Goal: Communication & Community: Answer question/provide support

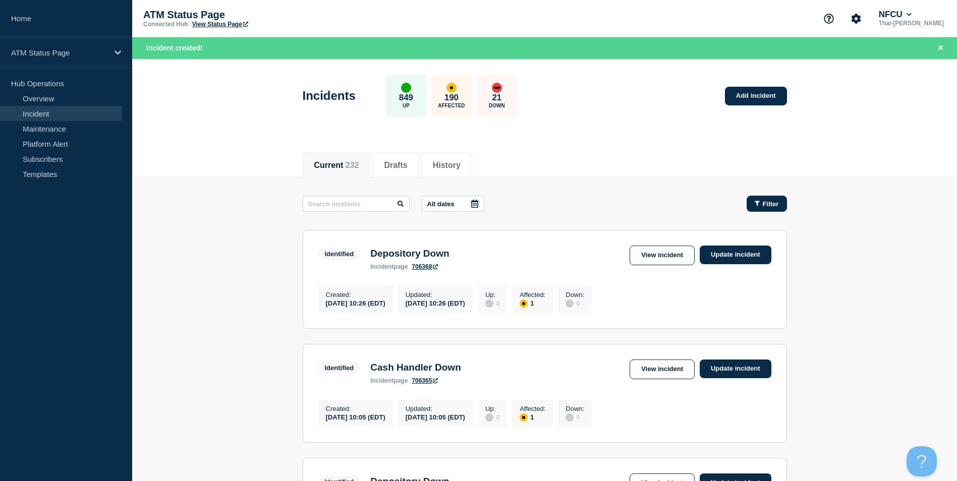
click at [766, 202] on span "Filter" at bounding box center [771, 204] width 16 height 8
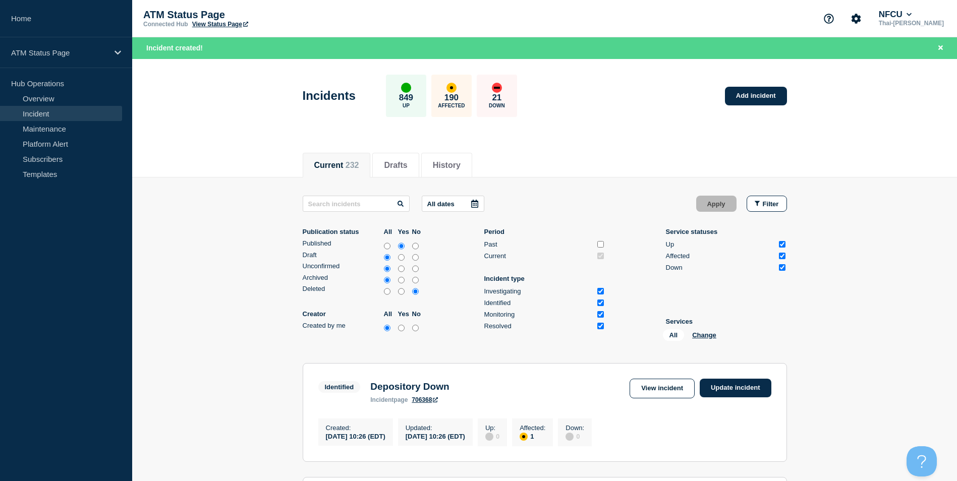
click at [711, 342] on div "All Change" at bounding box center [713, 338] width 101 height 16
click at [710, 340] on div "All Change" at bounding box center [713, 338] width 101 height 16
click at [702, 334] on button "Change" at bounding box center [704, 336] width 24 height 8
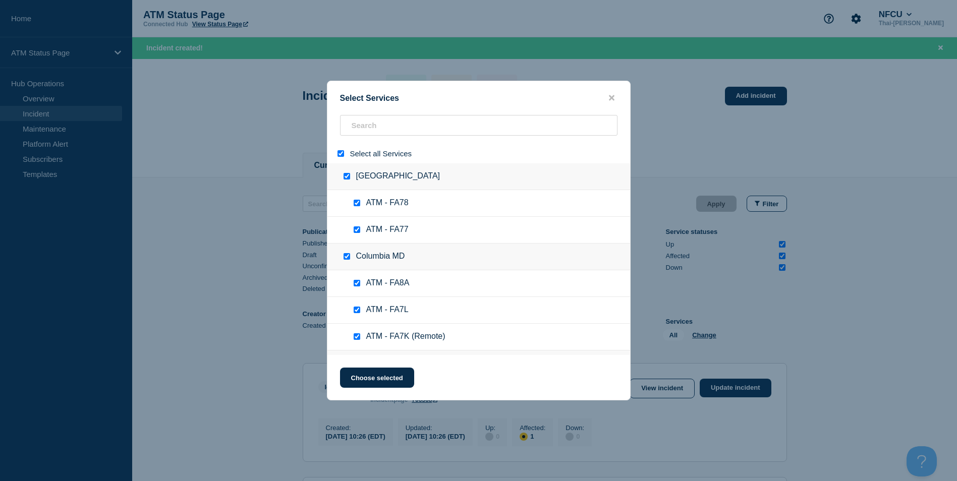
click at [342, 156] on input "select all" at bounding box center [341, 153] width 7 height 7
checkbox input "false"
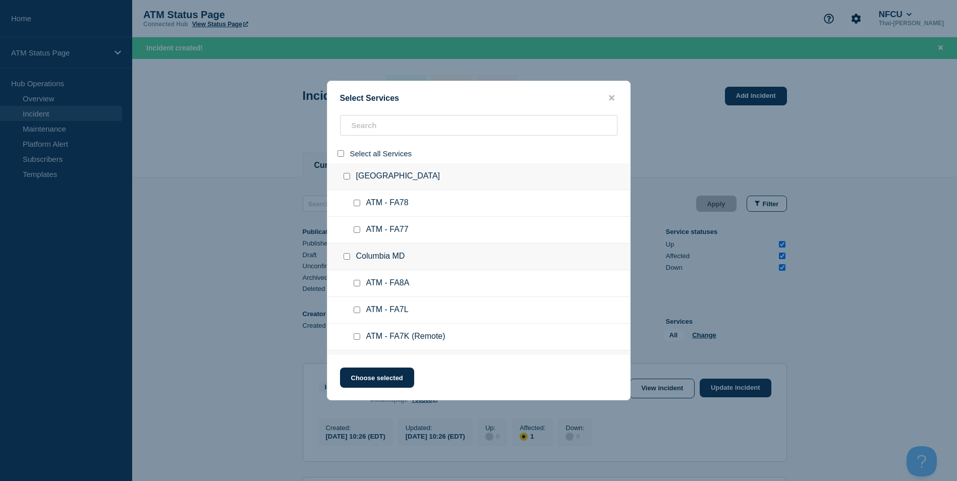
checkbox input "false"
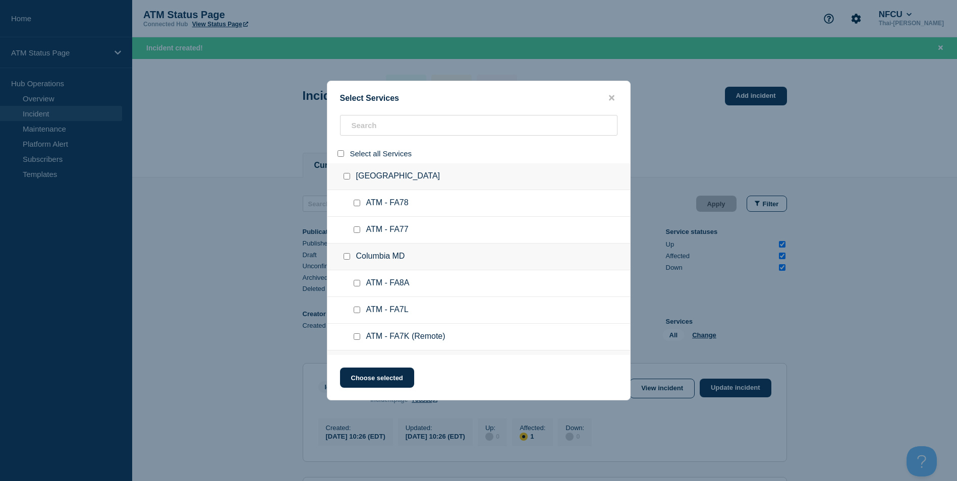
checkbox input "false"
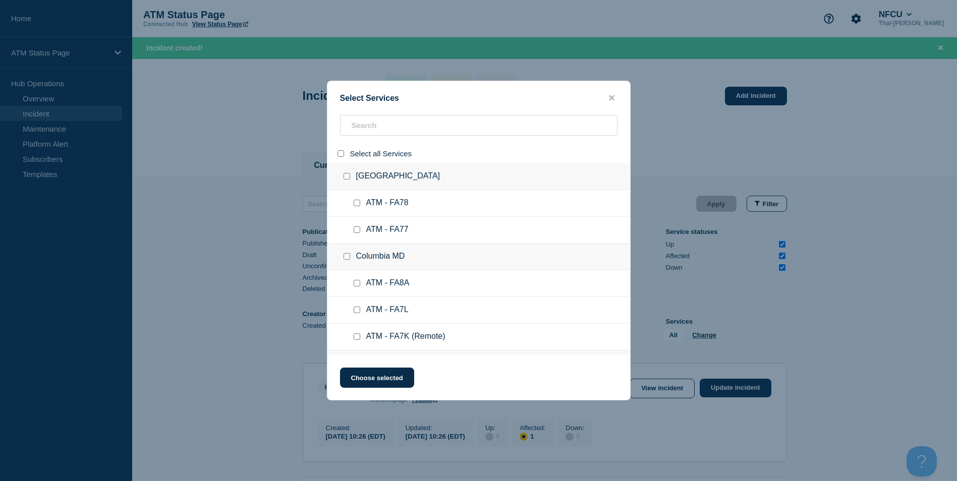
checkbox input "false"
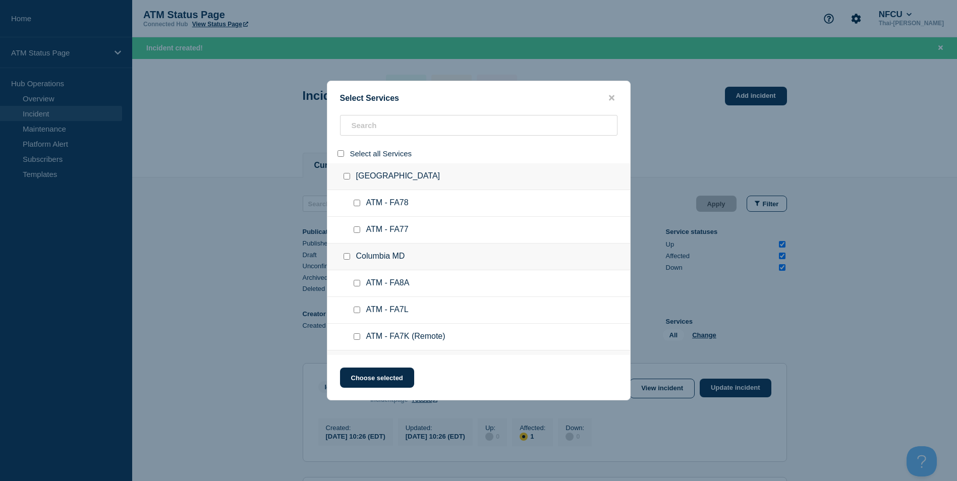
checkbox input "false"
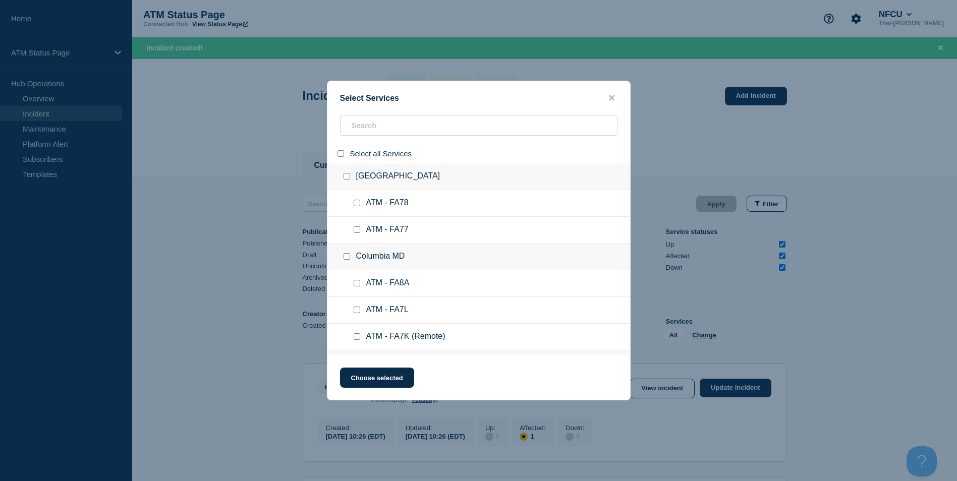
checkbox input "false"
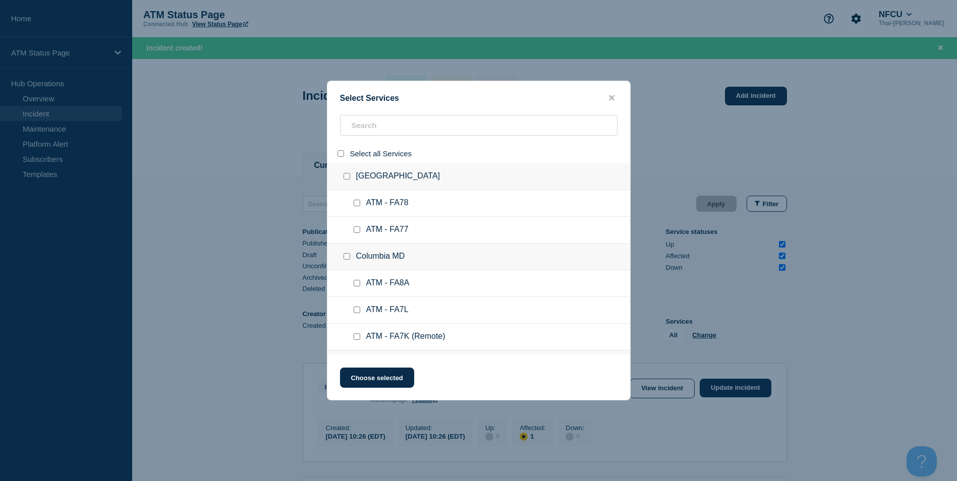
checkbox input "false"
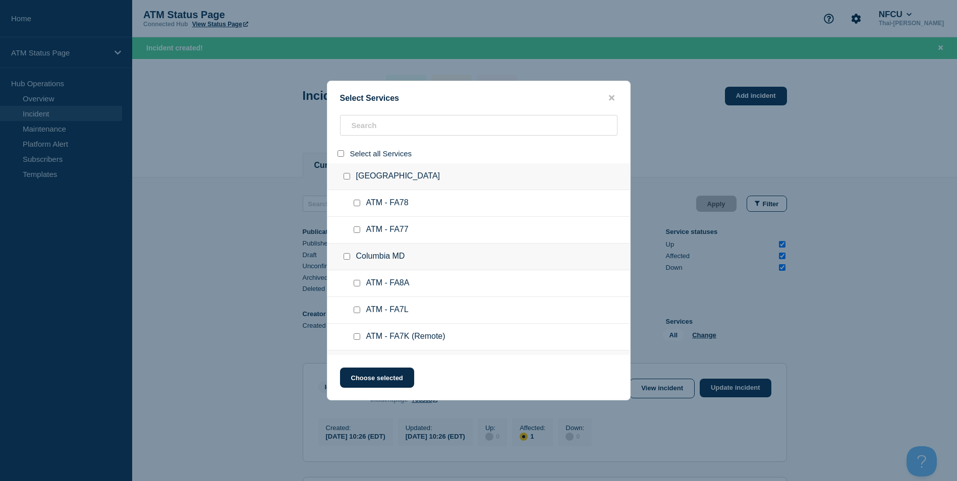
checkbox input "false"
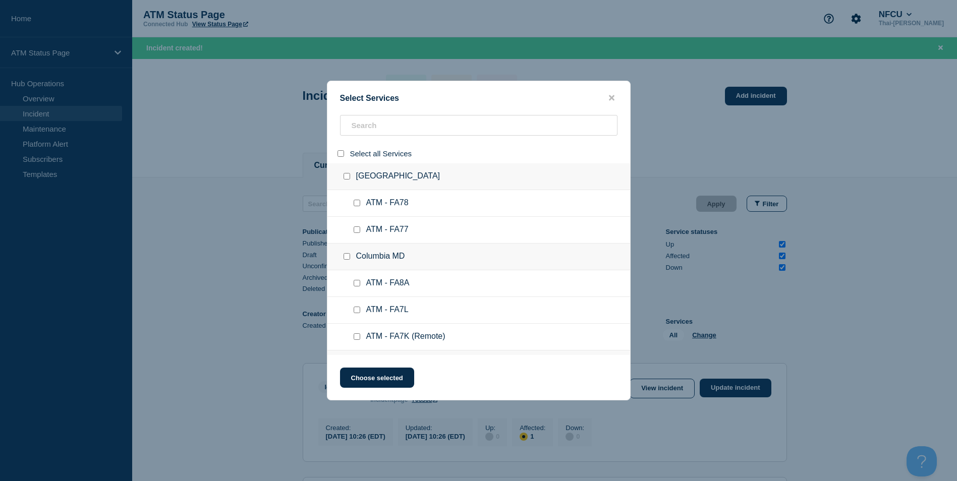
checkbox input "false"
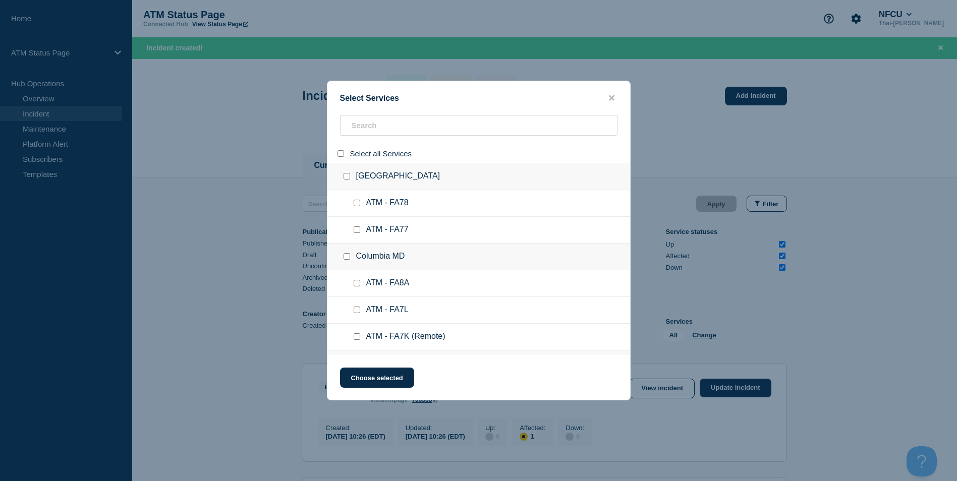
checkbox input "false"
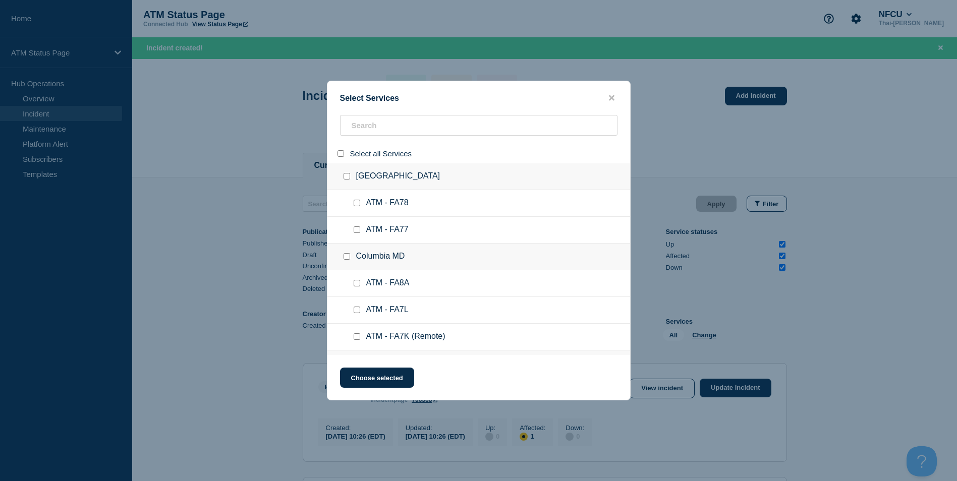
checkbox input "false"
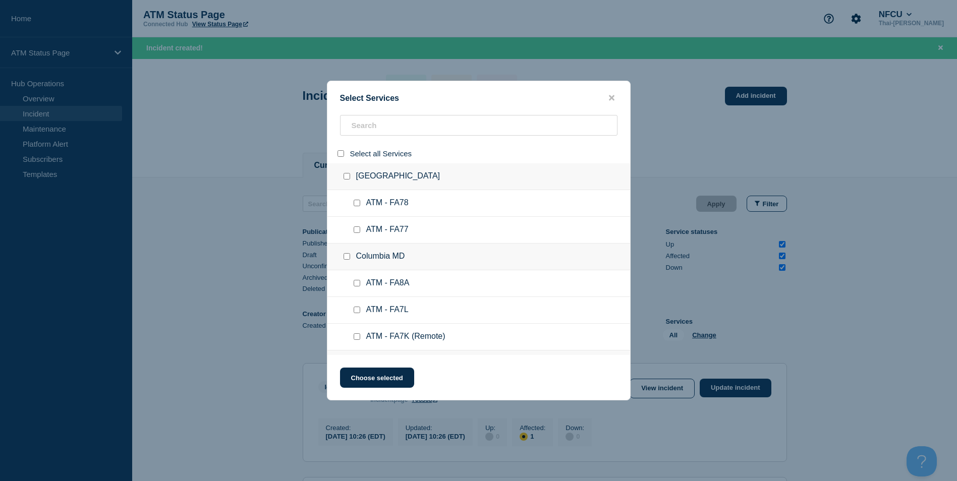
checkbox input "false"
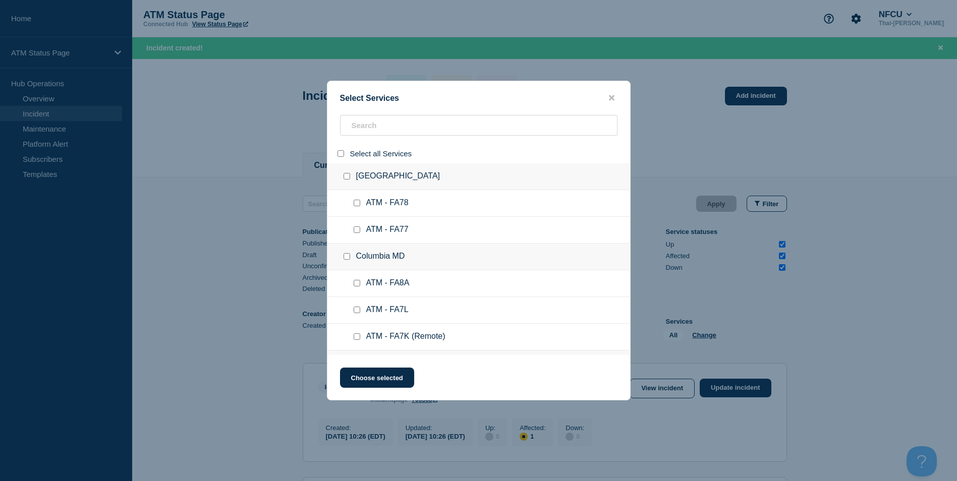
checkbox input "false"
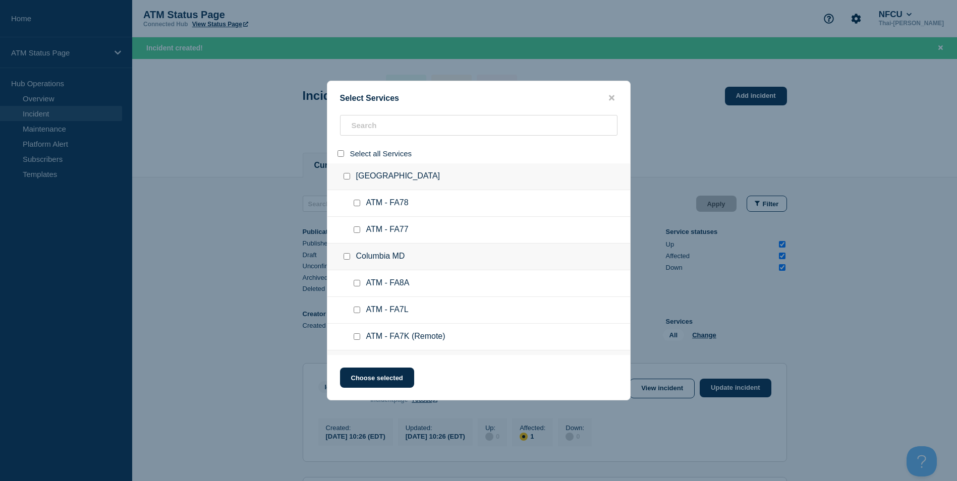
checkbox input "false"
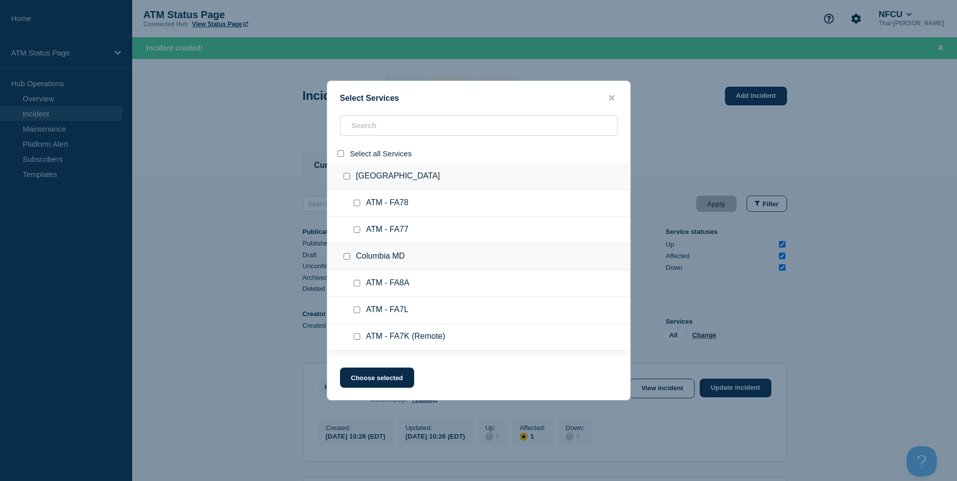
checkbox input "false"
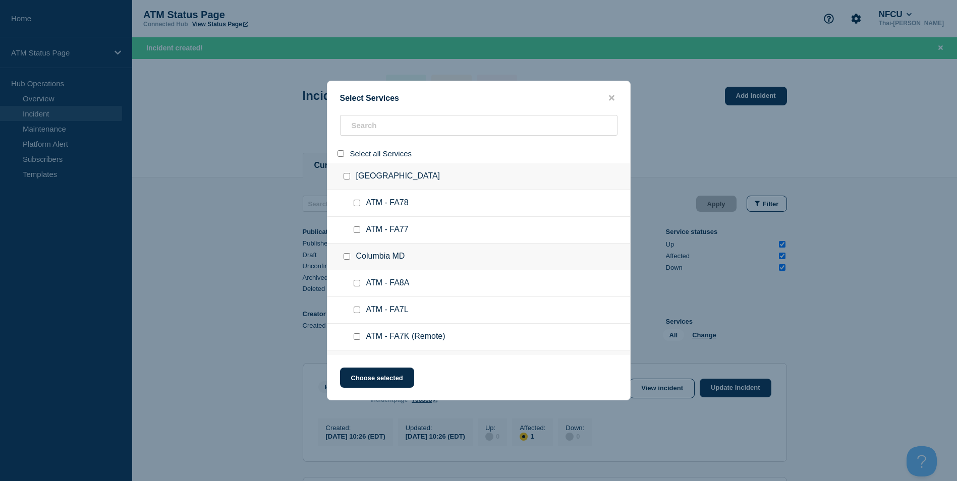
checkbox input "false"
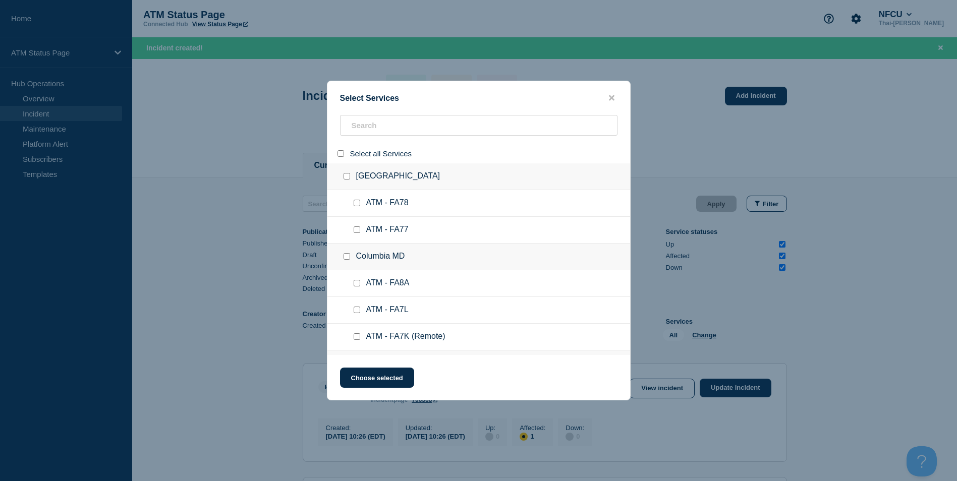
checkbox input "false"
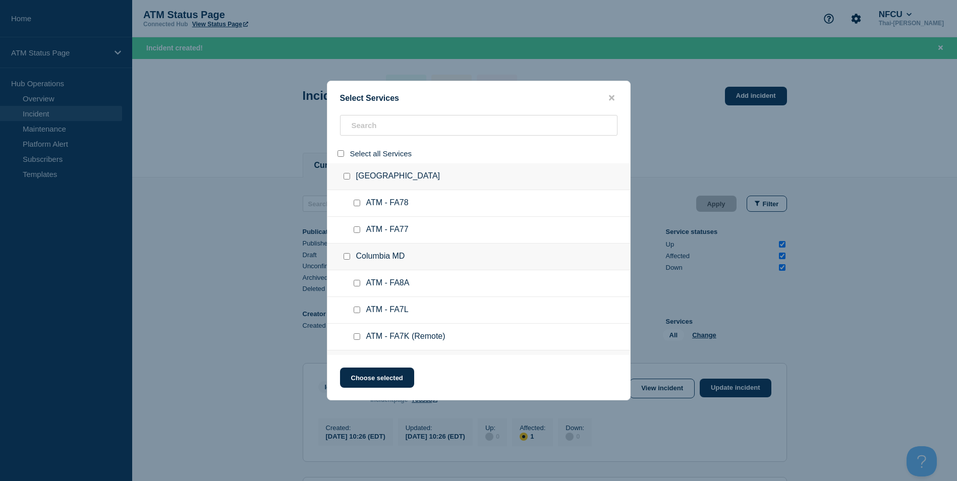
checkbox input "false"
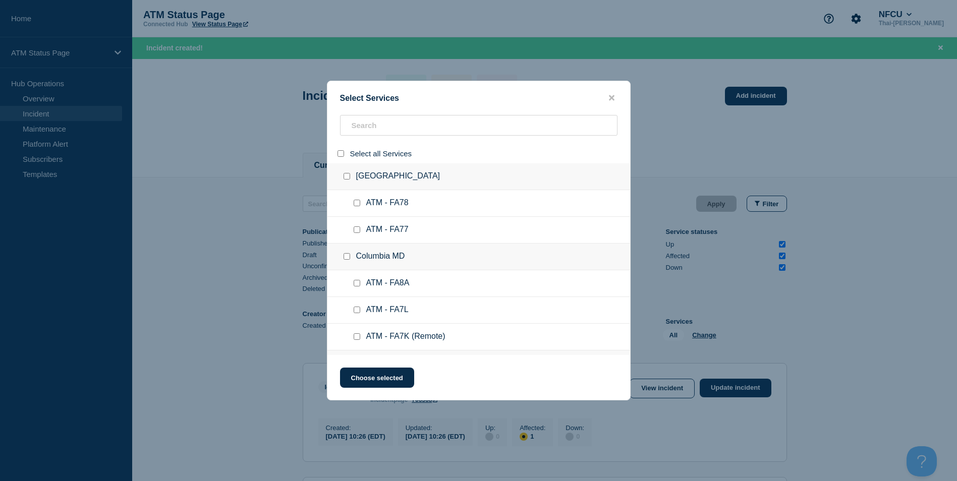
checkbox input "false"
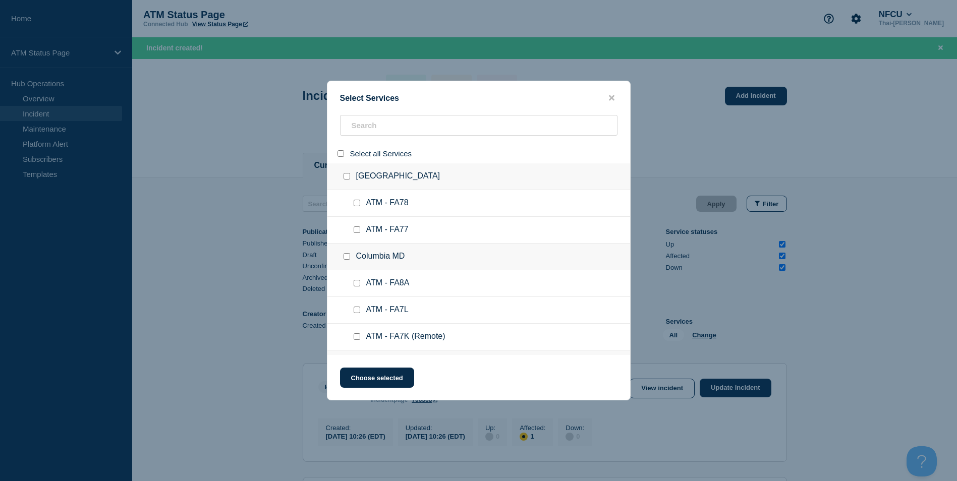
checkbox input "false"
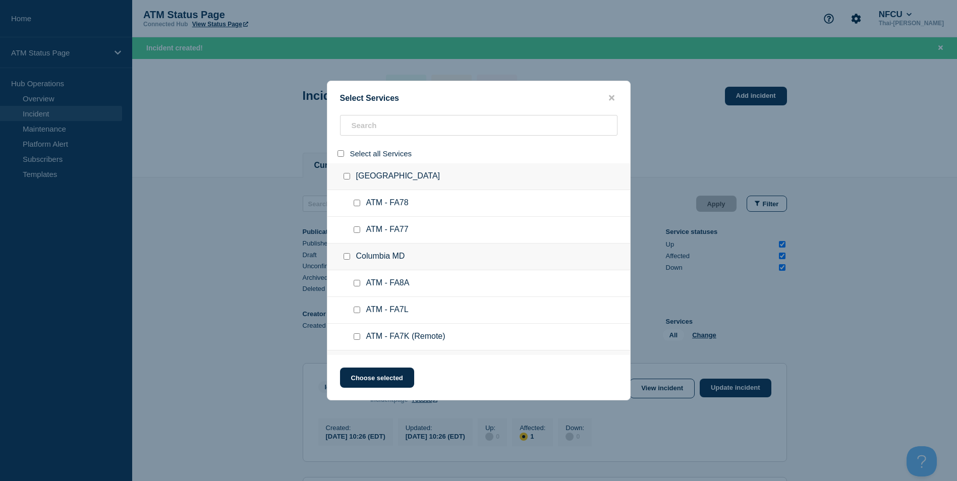
checkbox input "false"
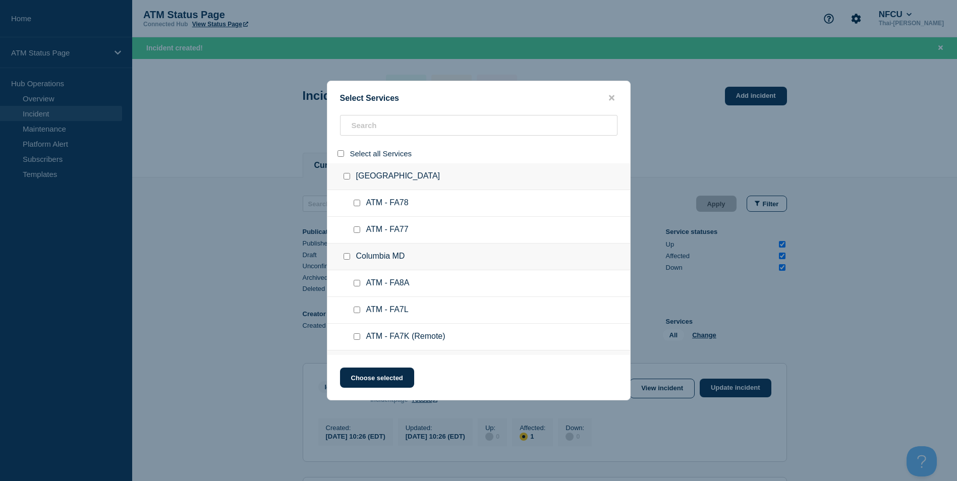
checkbox input "false"
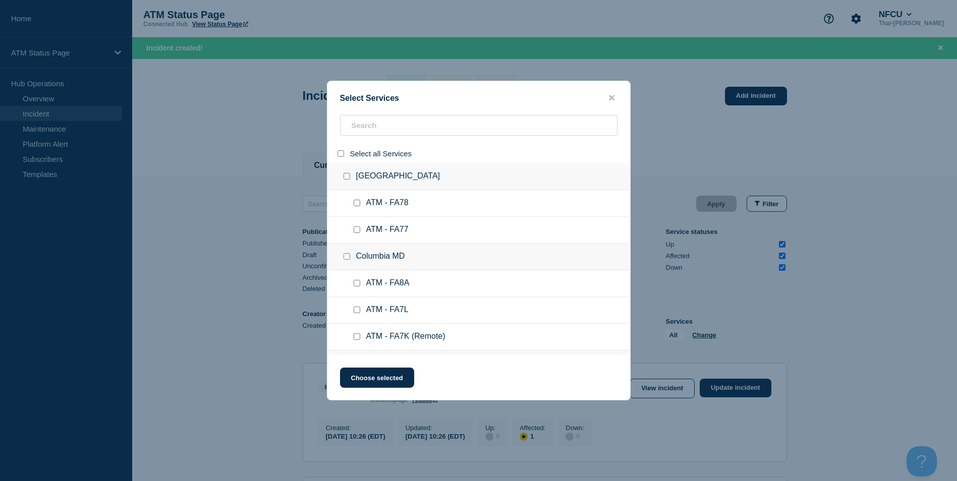
checkbox input "false"
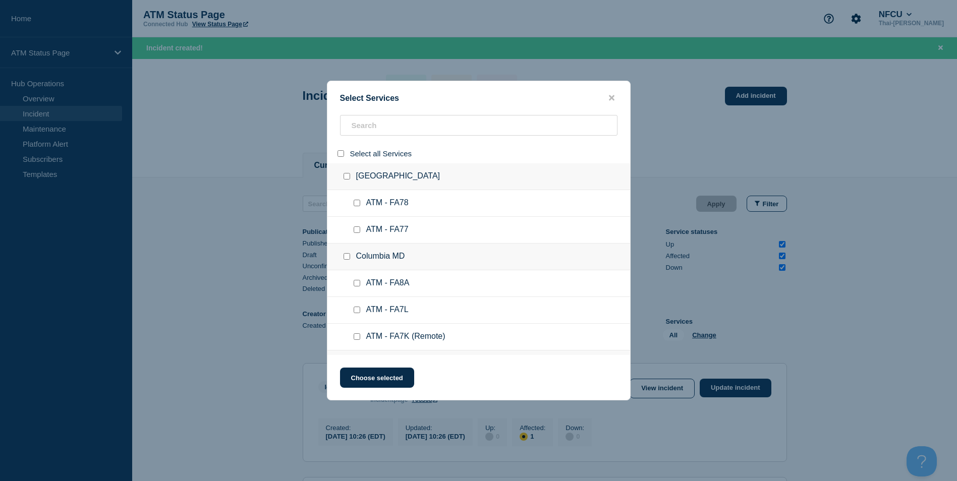
checkbox input "false"
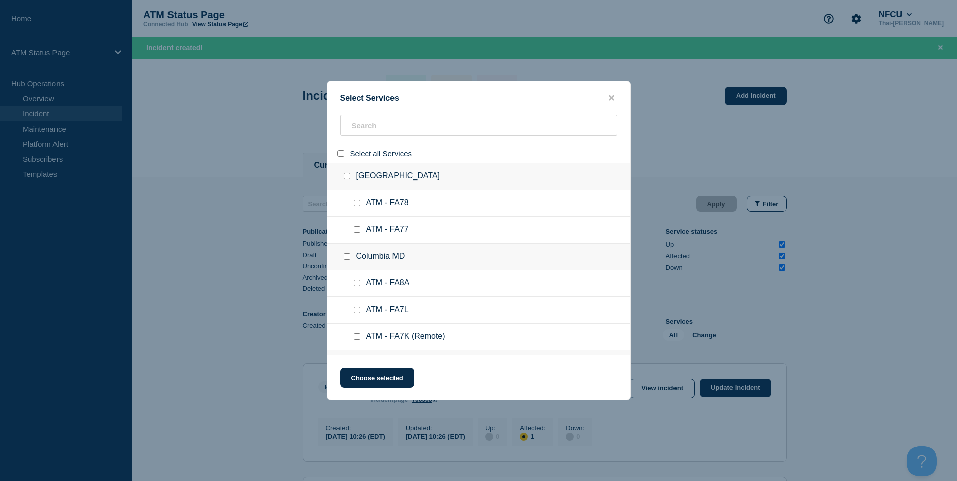
checkbox input "false"
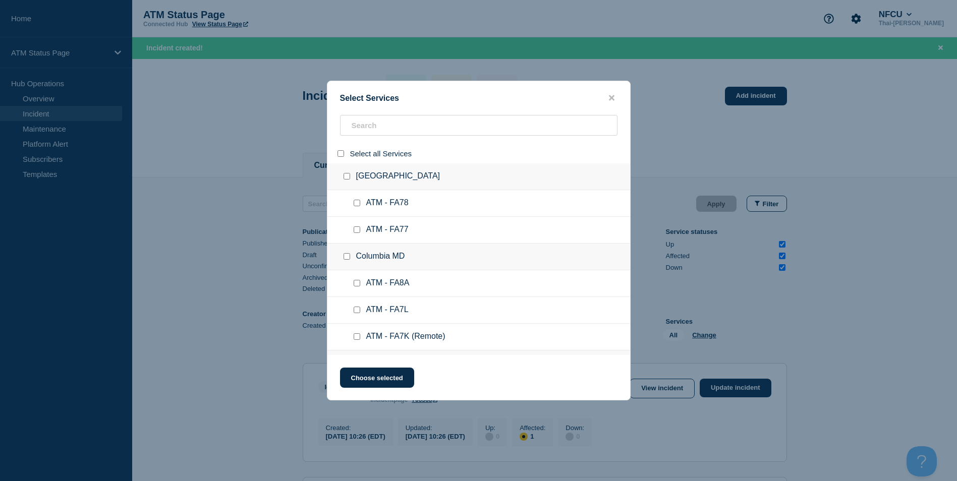
checkbox input "false"
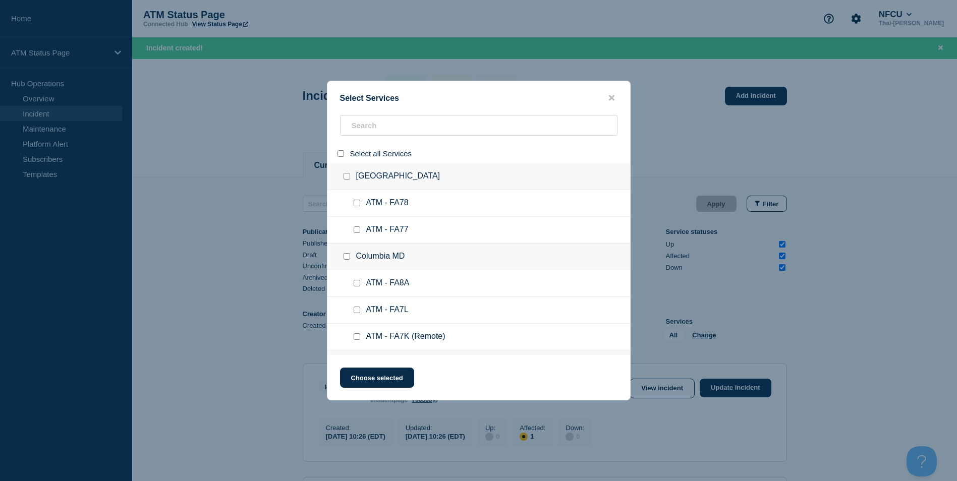
checkbox input "false"
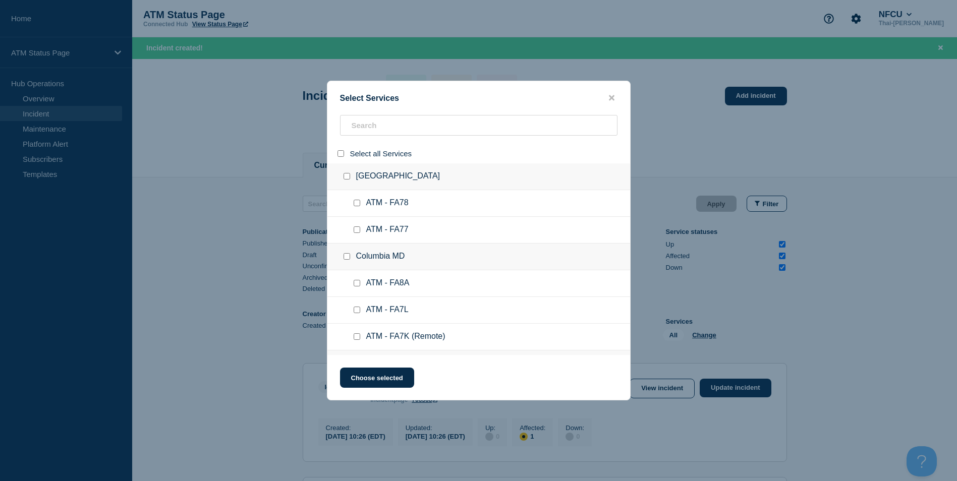
checkbox input "false"
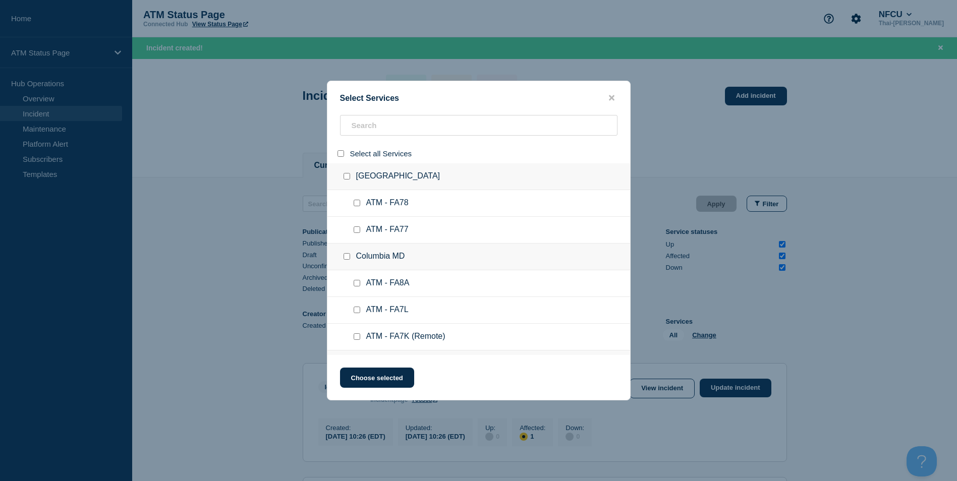
checkbox input "false"
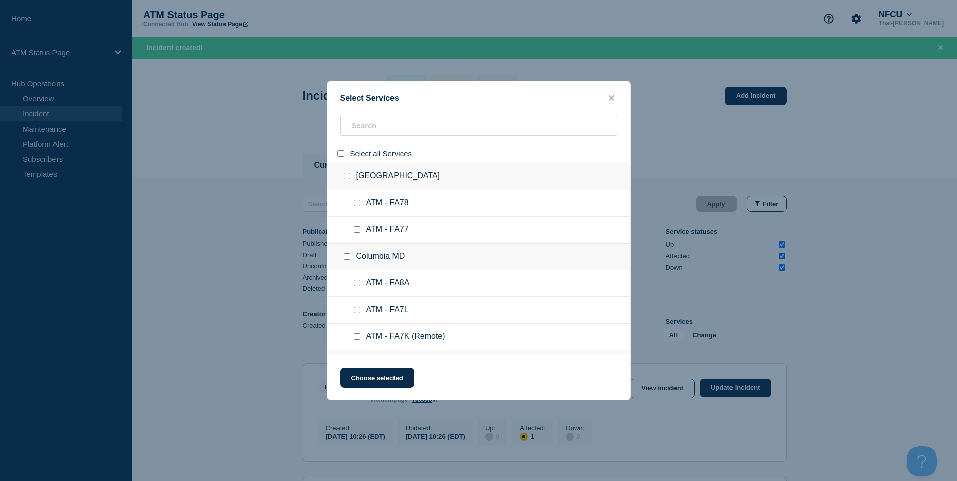
checkbox input "false"
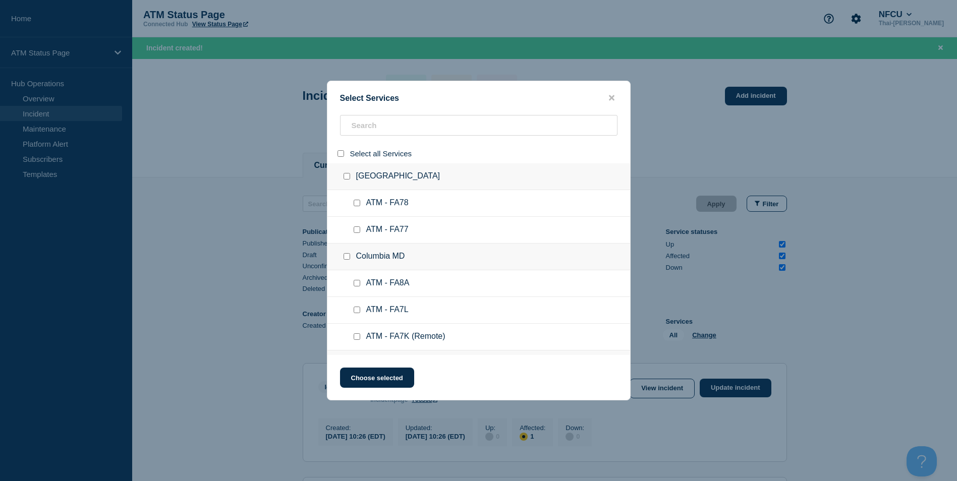
checkbox input "false"
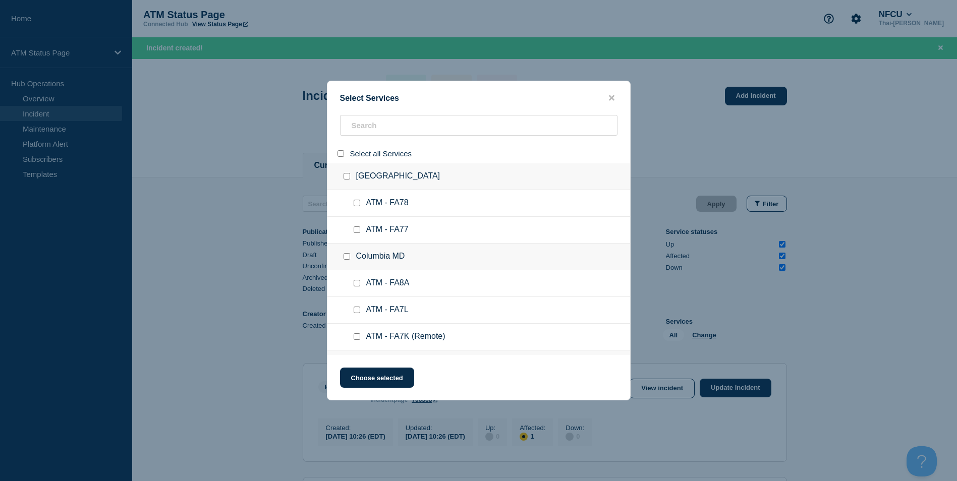
checkbox input "false"
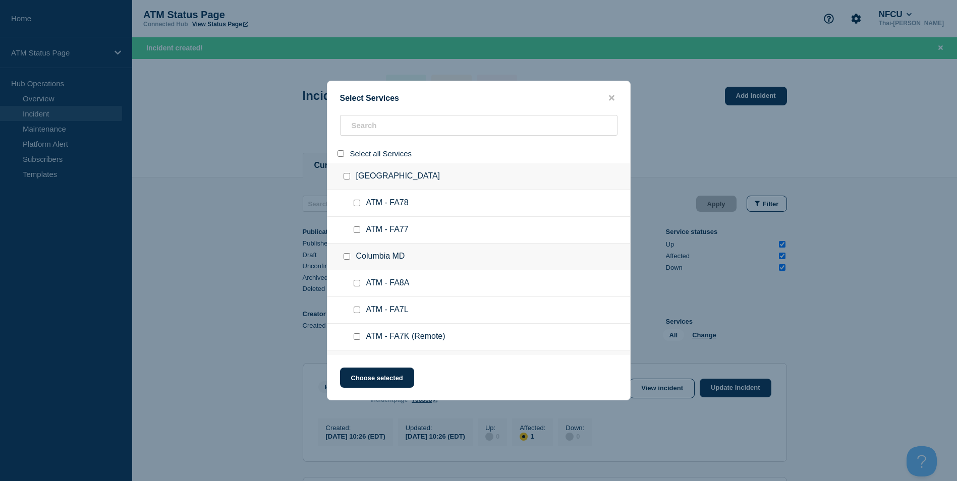
checkbox input "false"
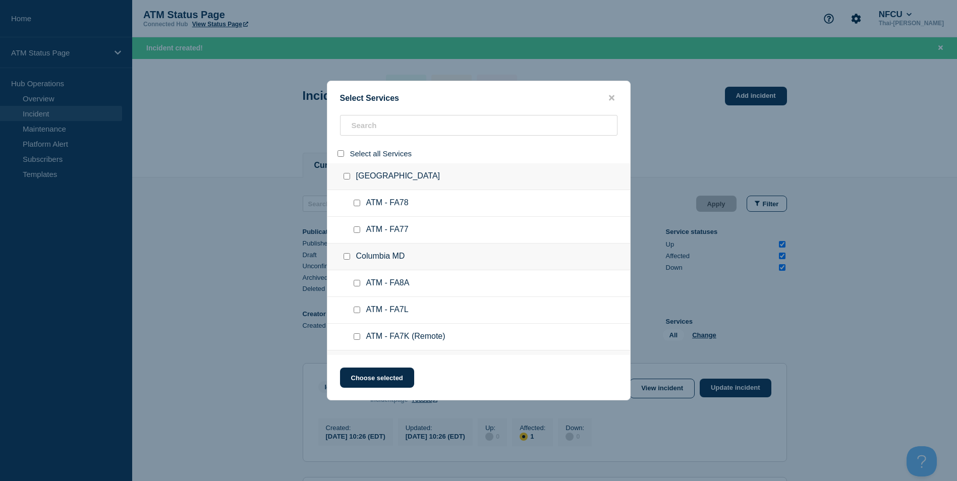
checkbox input "false"
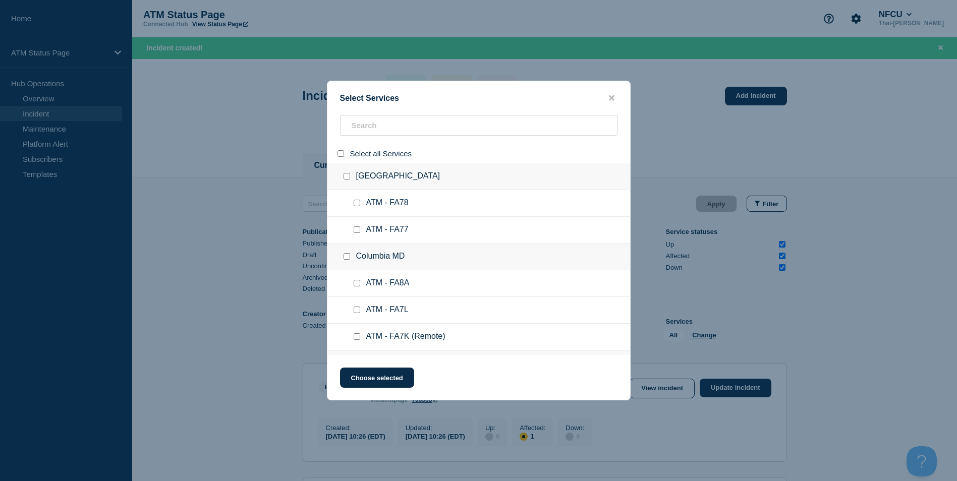
checkbox input "false"
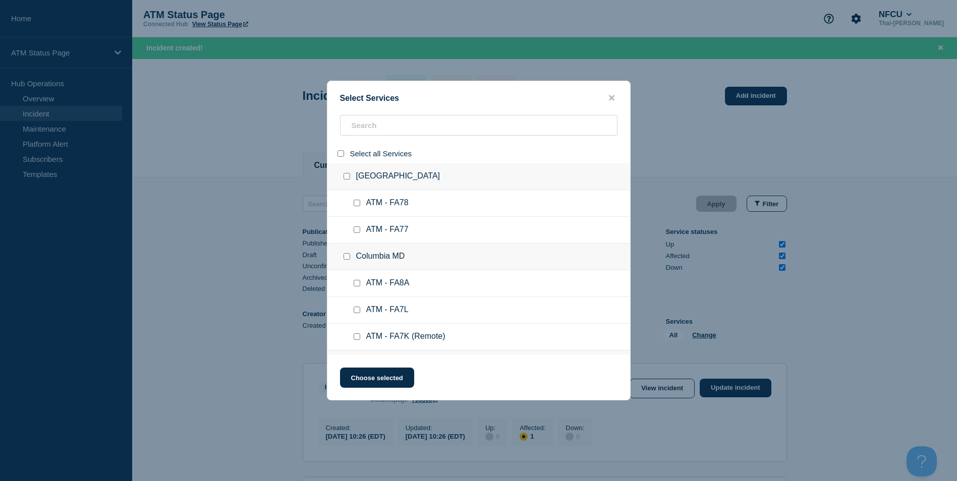
checkbox input "false"
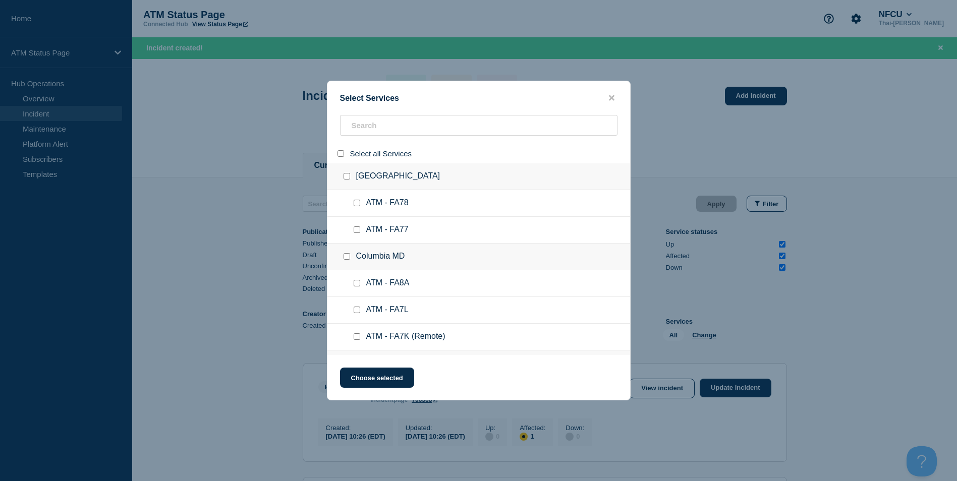
checkbox input "false"
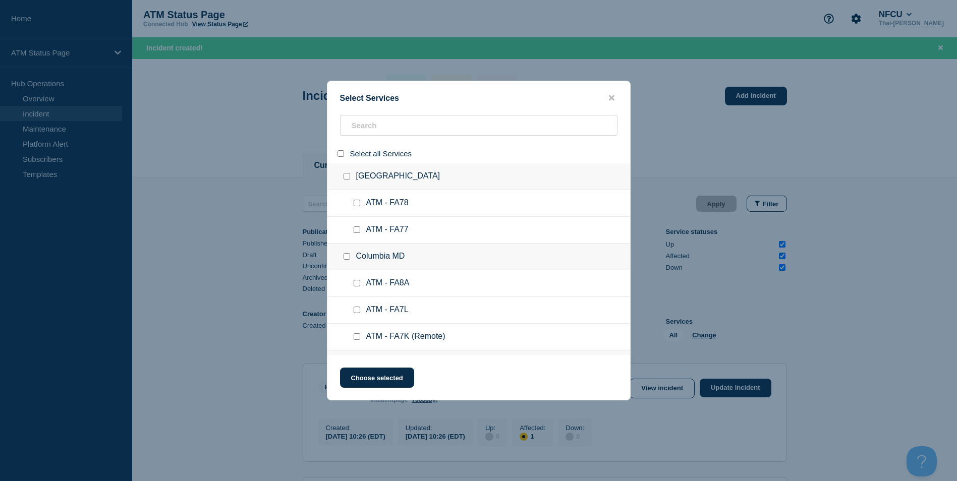
checkbox input "false"
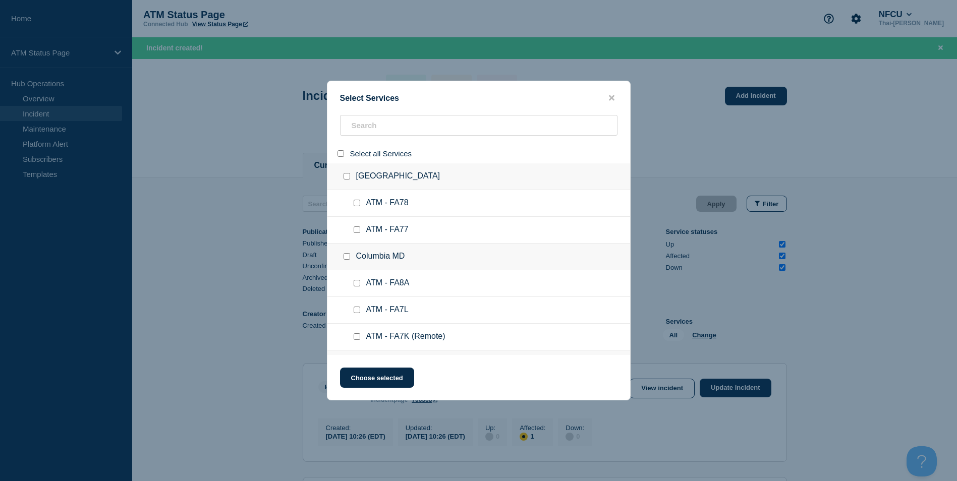
checkbox input "false"
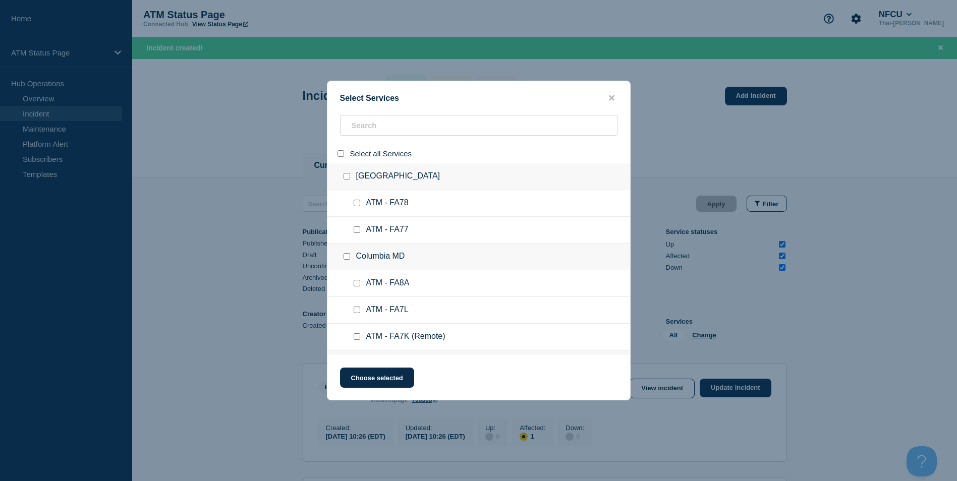
checkbox input "false"
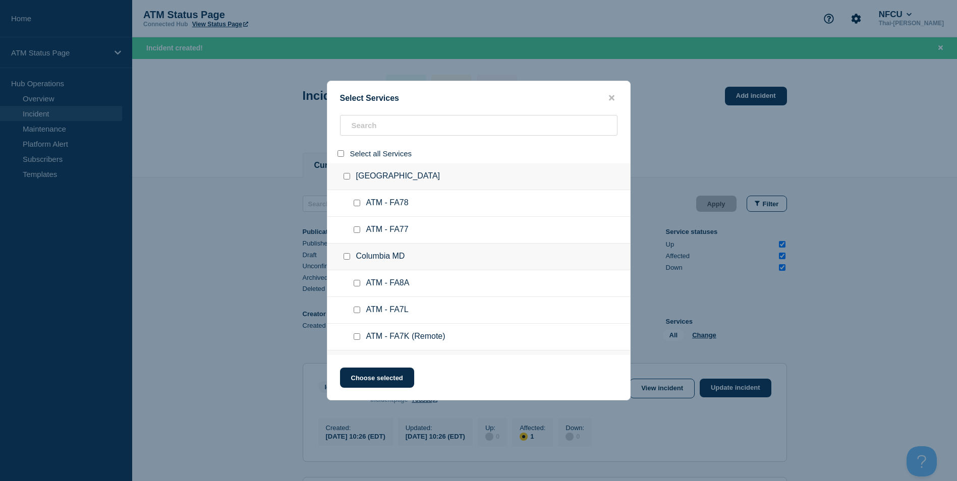
checkbox input "false"
click at [373, 123] on input "search" at bounding box center [479, 125] width 278 height 21
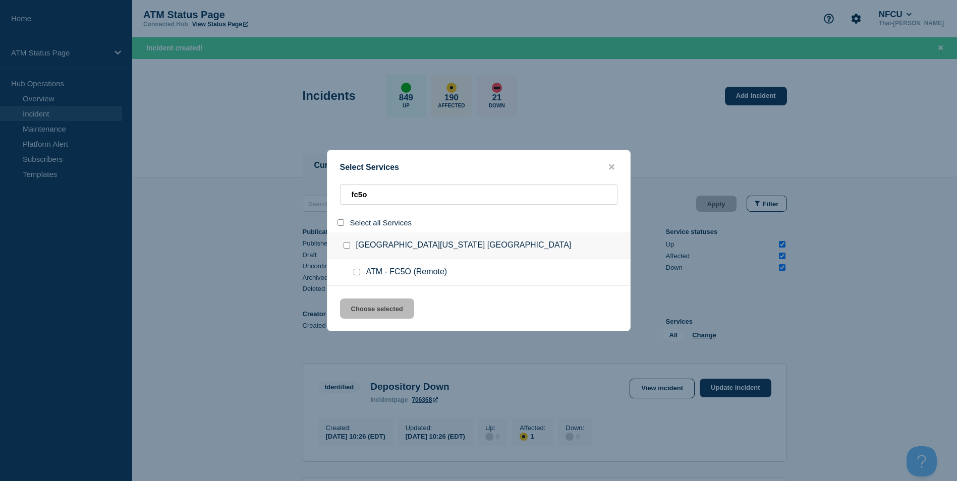
click at [354, 276] on input "service: ATM - FC5O (Remote)" at bounding box center [357, 272] width 7 height 7
click at [396, 313] on button "Choose selected" at bounding box center [377, 309] width 74 height 20
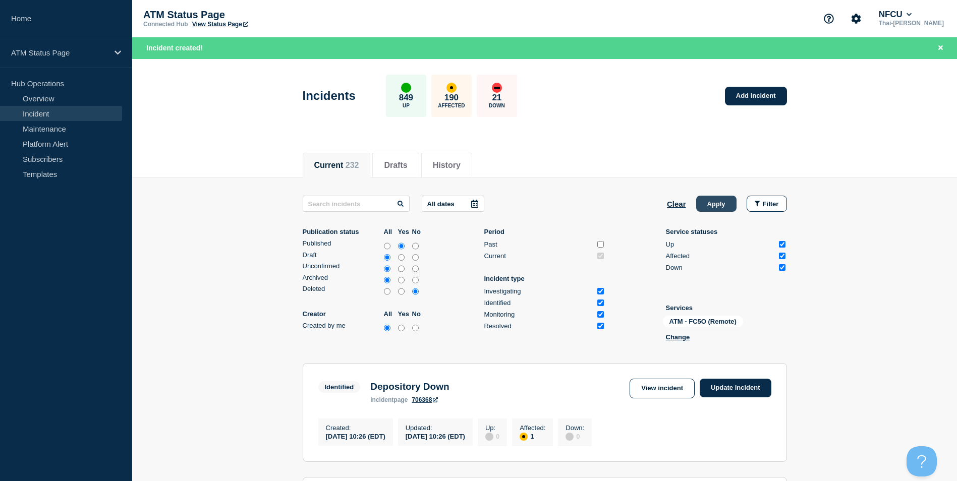
click at [715, 202] on button "Apply" at bounding box center [716, 204] width 40 height 16
click at [736, 390] on link "Update incident" at bounding box center [736, 388] width 72 height 19
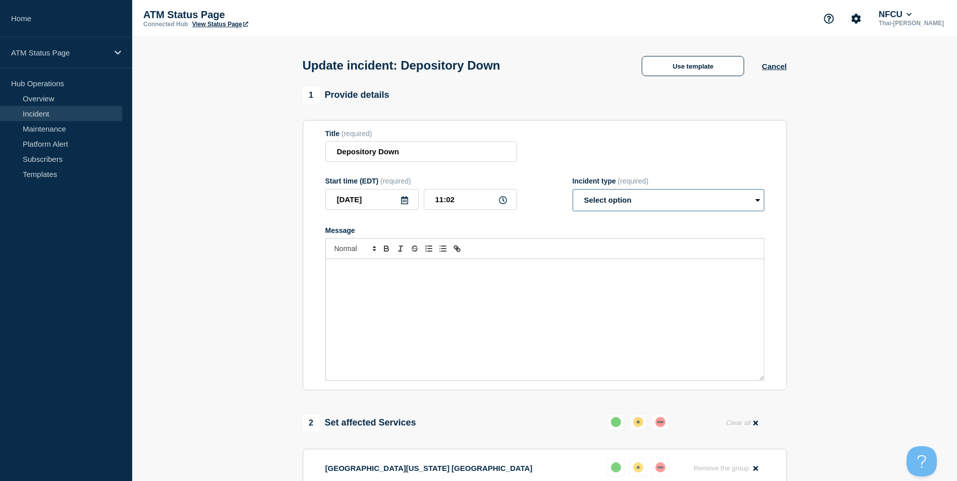
click at [643, 205] on select "Select option Investigating Identified Monitoring Resolved" at bounding box center [669, 200] width 192 height 22
click at [573, 191] on select "Select option Investigating Identified Monitoring Resolved" at bounding box center [669, 200] width 192 height 22
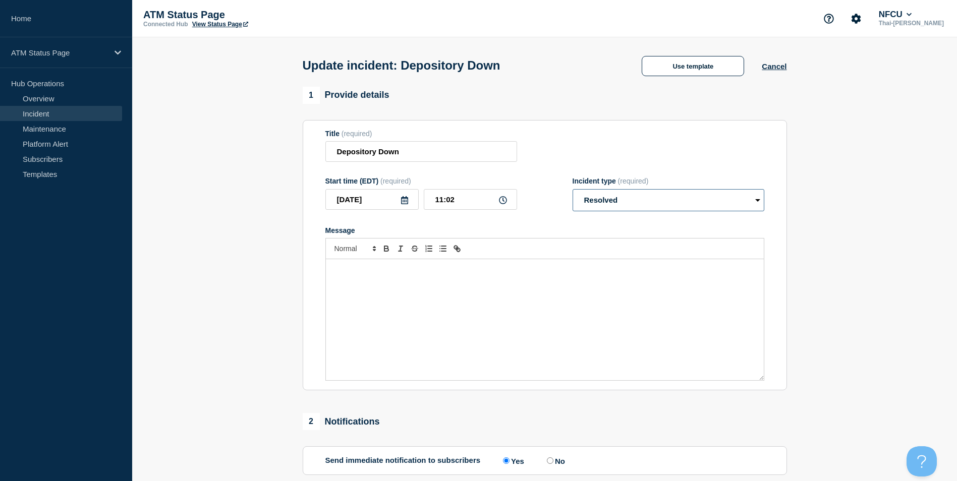
scroll to position [165, 0]
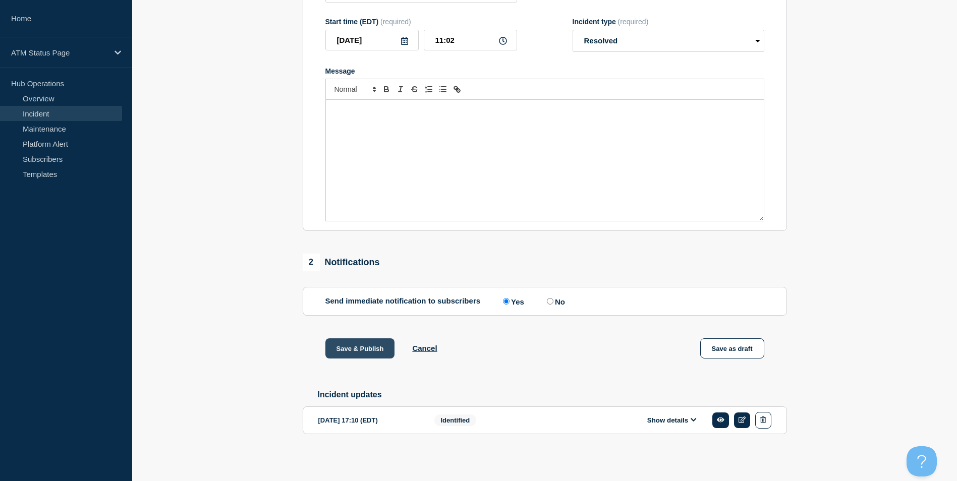
click at [365, 350] on button "Save & Publish" at bounding box center [361, 349] width 70 height 20
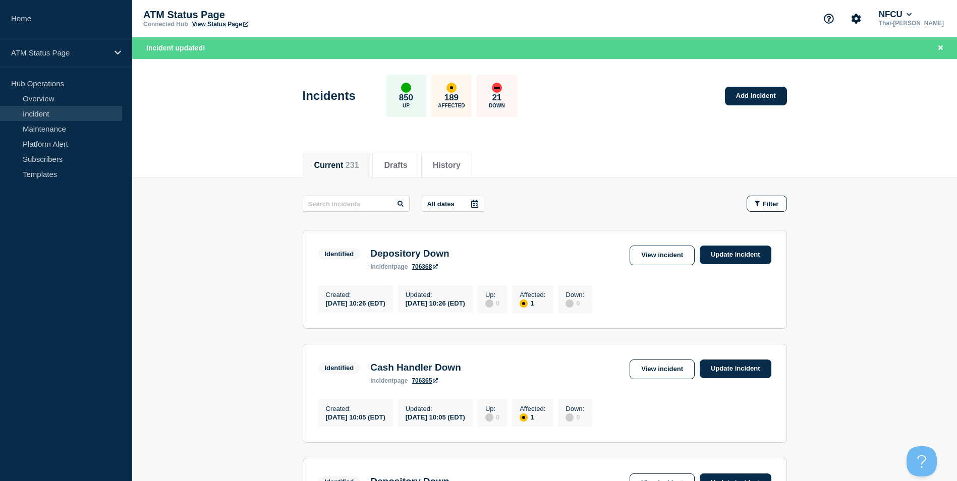
drag, startPoint x: 648, startPoint y: 150, endPoint x: 654, endPoint y: 150, distance: 5.1
click at [648, 150] on div "Current 231 Drafts History" at bounding box center [545, 160] width 484 height 34
click at [777, 206] on span "Filter" at bounding box center [771, 204] width 16 height 8
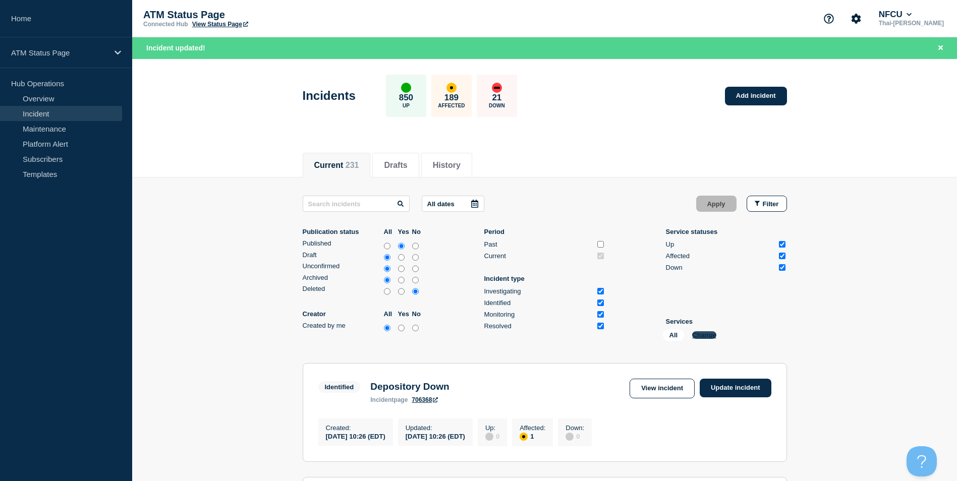
click at [708, 338] on button "Change" at bounding box center [704, 336] width 24 height 8
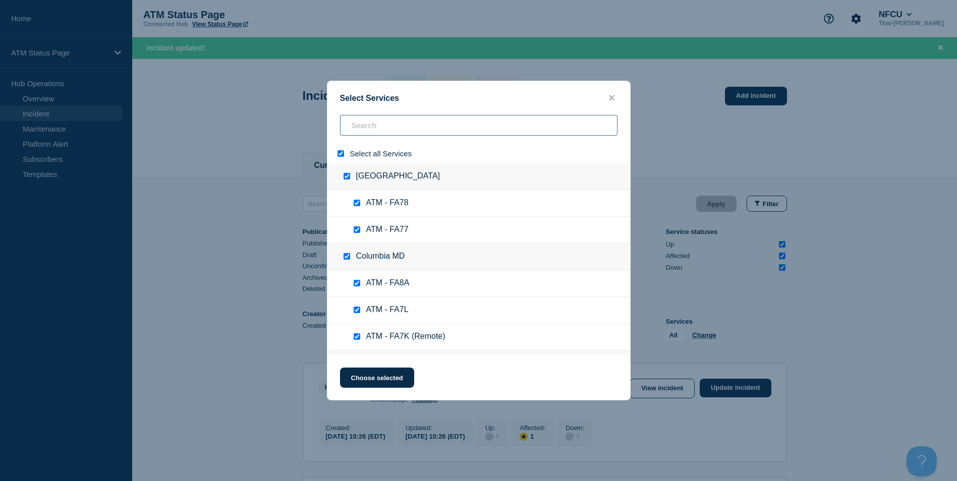
click at [366, 131] on input "search" at bounding box center [479, 125] width 278 height 21
click at [340, 154] on input "select all" at bounding box center [341, 153] width 7 height 7
click at [382, 128] on input "search" at bounding box center [479, 125] width 278 height 21
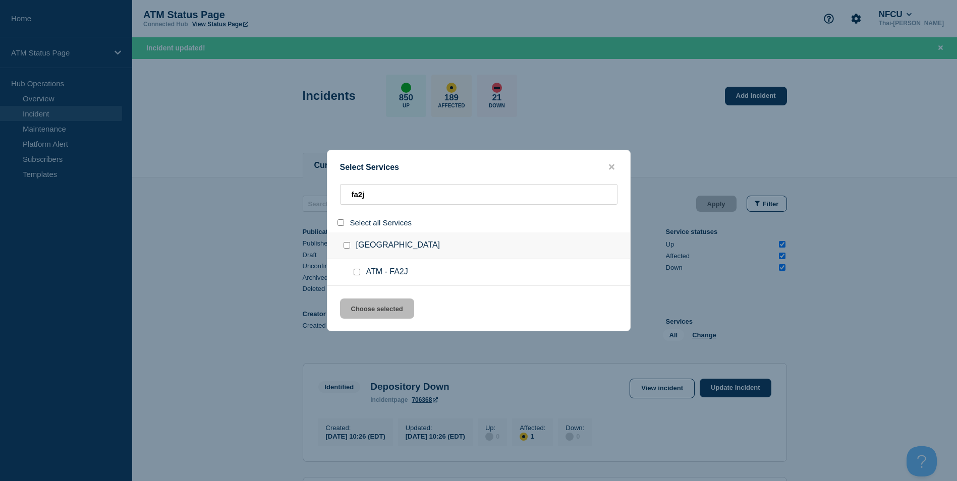
click at [359, 275] on input "service: ATM - FA2J" at bounding box center [357, 272] width 7 height 7
click at [387, 311] on button "Choose selected" at bounding box center [377, 309] width 74 height 20
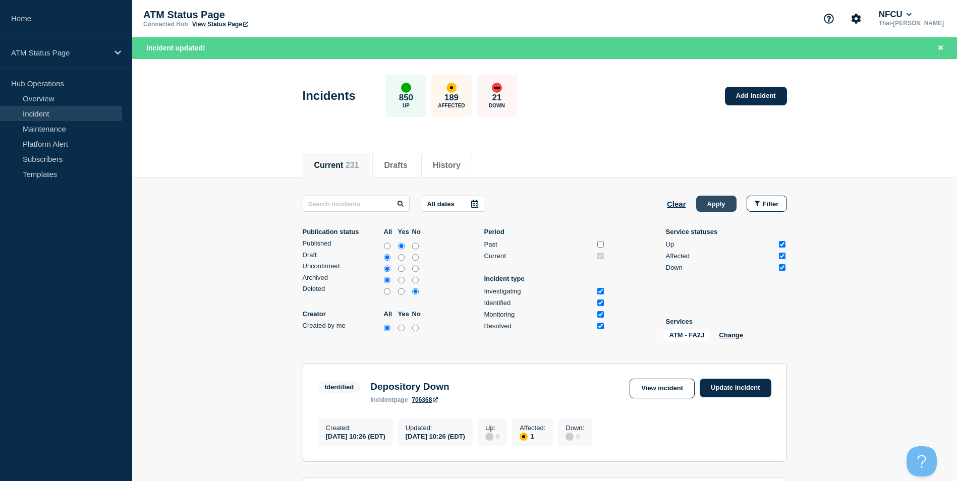
click at [725, 205] on button "Apply" at bounding box center [716, 204] width 40 height 16
